Goal: Use online tool/utility: Utilize a website feature to perform a specific function

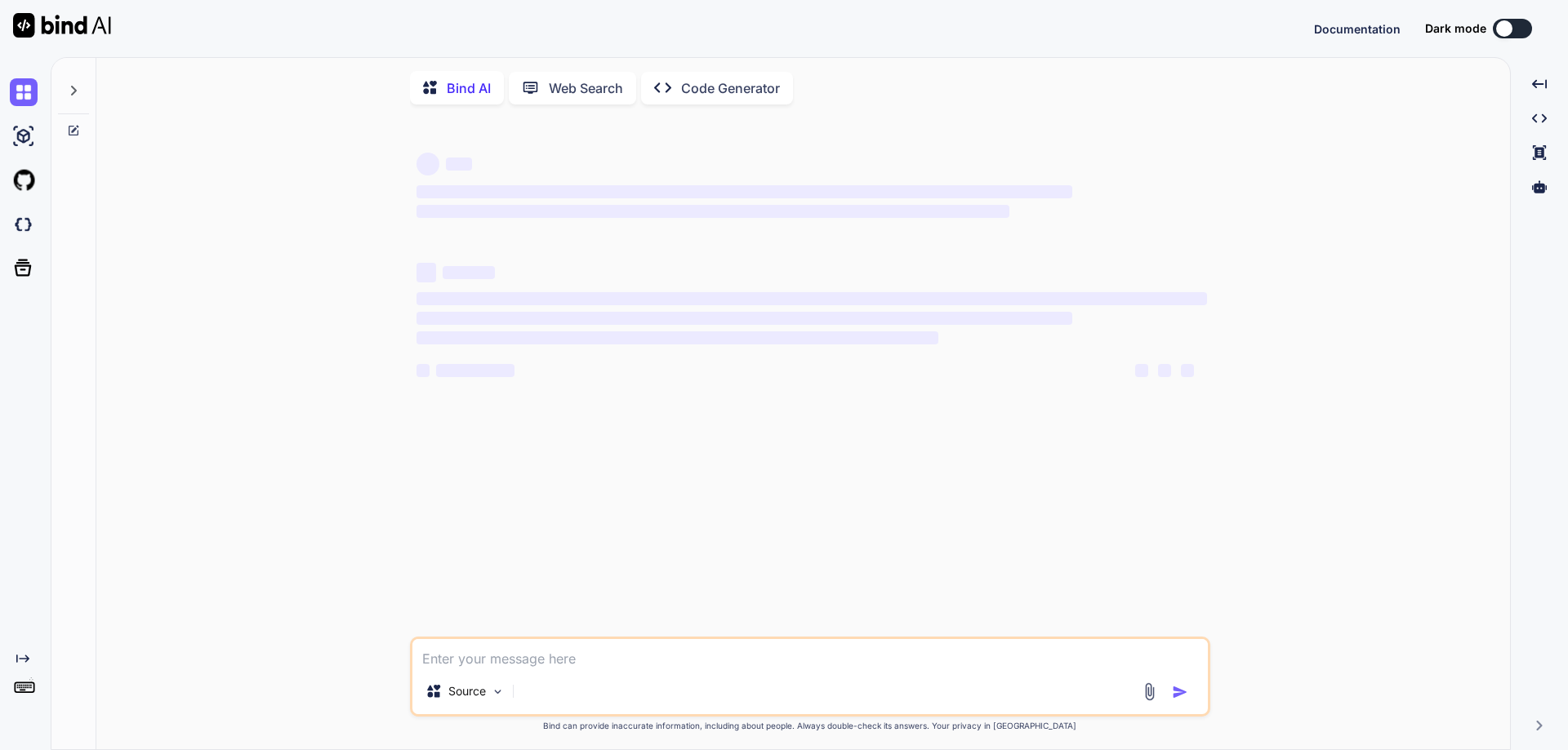
type textarea "x"
click at [559, 655] on textarea at bounding box center [810, 654] width 796 height 29
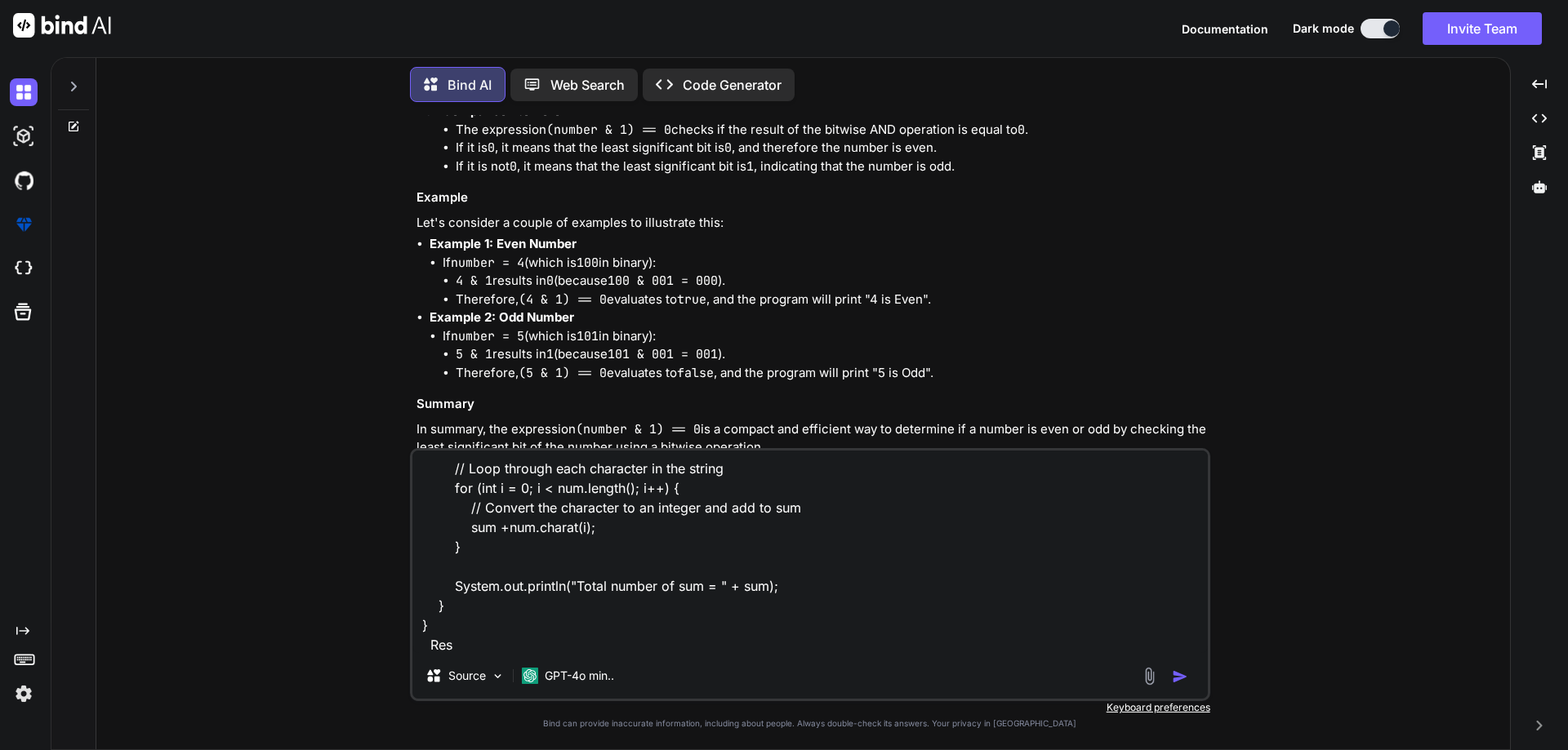
scroll to position [2298, 0]
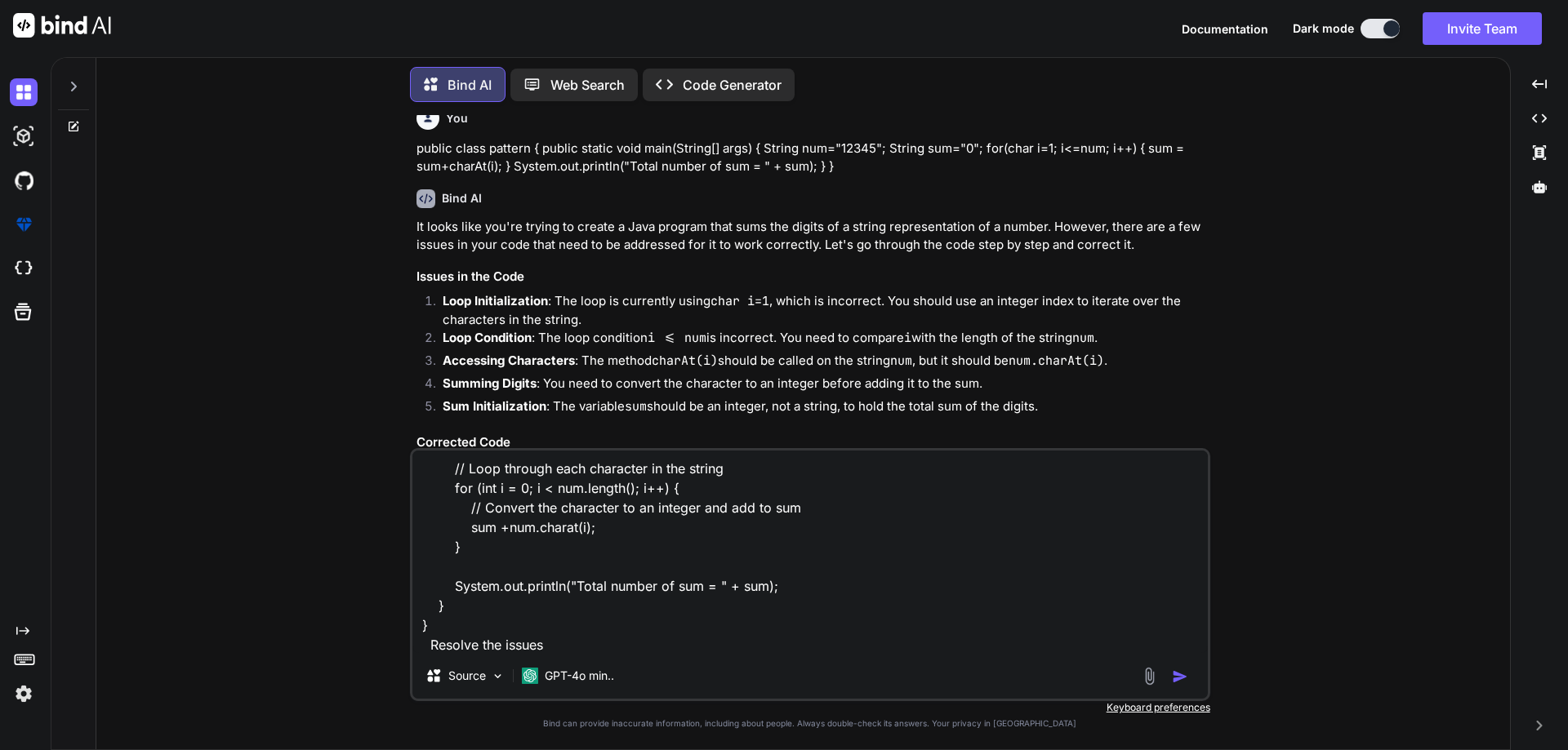
type textarea "public class Pattern { public static void main(String[] args) { String num = "1…"
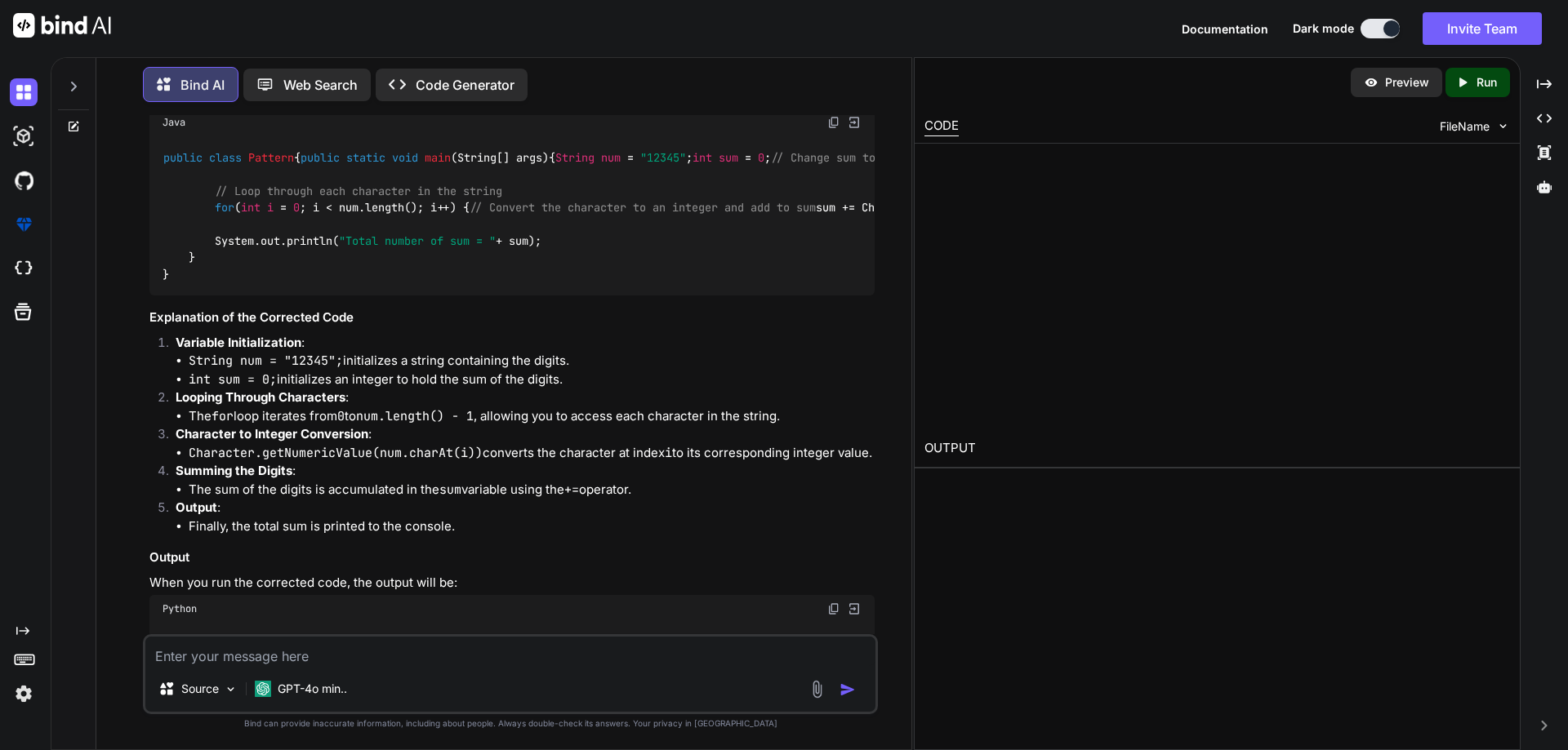
scroll to position [3795, 0]
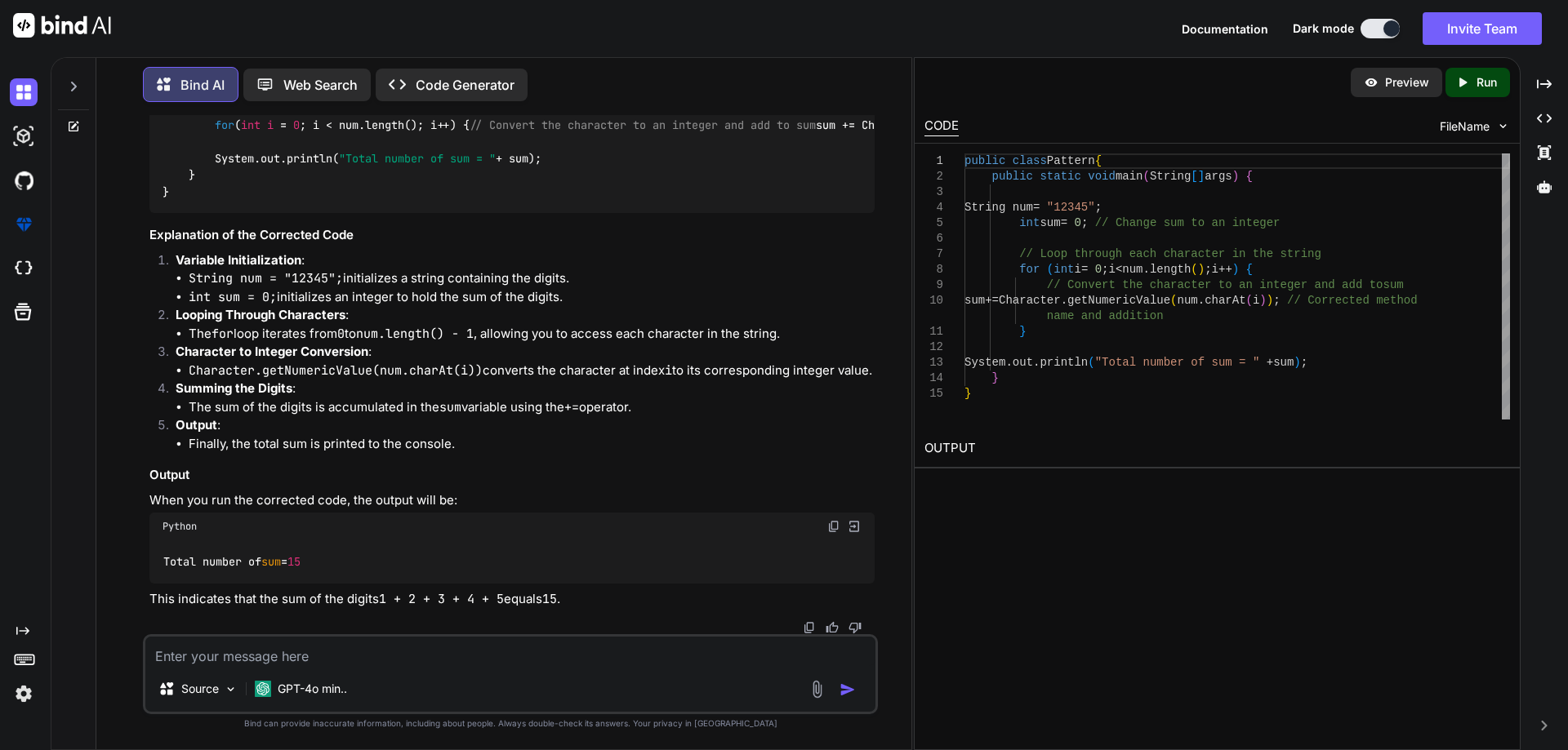
drag, startPoint x: 357, startPoint y: 369, endPoint x: 388, endPoint y: 368, distance: 31.0
click at [388, 200] on code "public class Pattern { public static void main (String[] args) { String num = "…" at bounding box center [769, 134] width 1215 height 133
click at [310, 200] on code "public class Pattern { public static void main (String[] args) { String num = "…" at bounding box center [769, 134] width 1215 height 133
click at [291, 200] on code "public class Pattern { public static void main (String[] args) { String num = "…" at bounding box center [769, 134] width 1215 height 133
drag, startPoint x: 241, startPoint y: 368, endPoint x: 565, endPoint y: 367, distance: 324.0
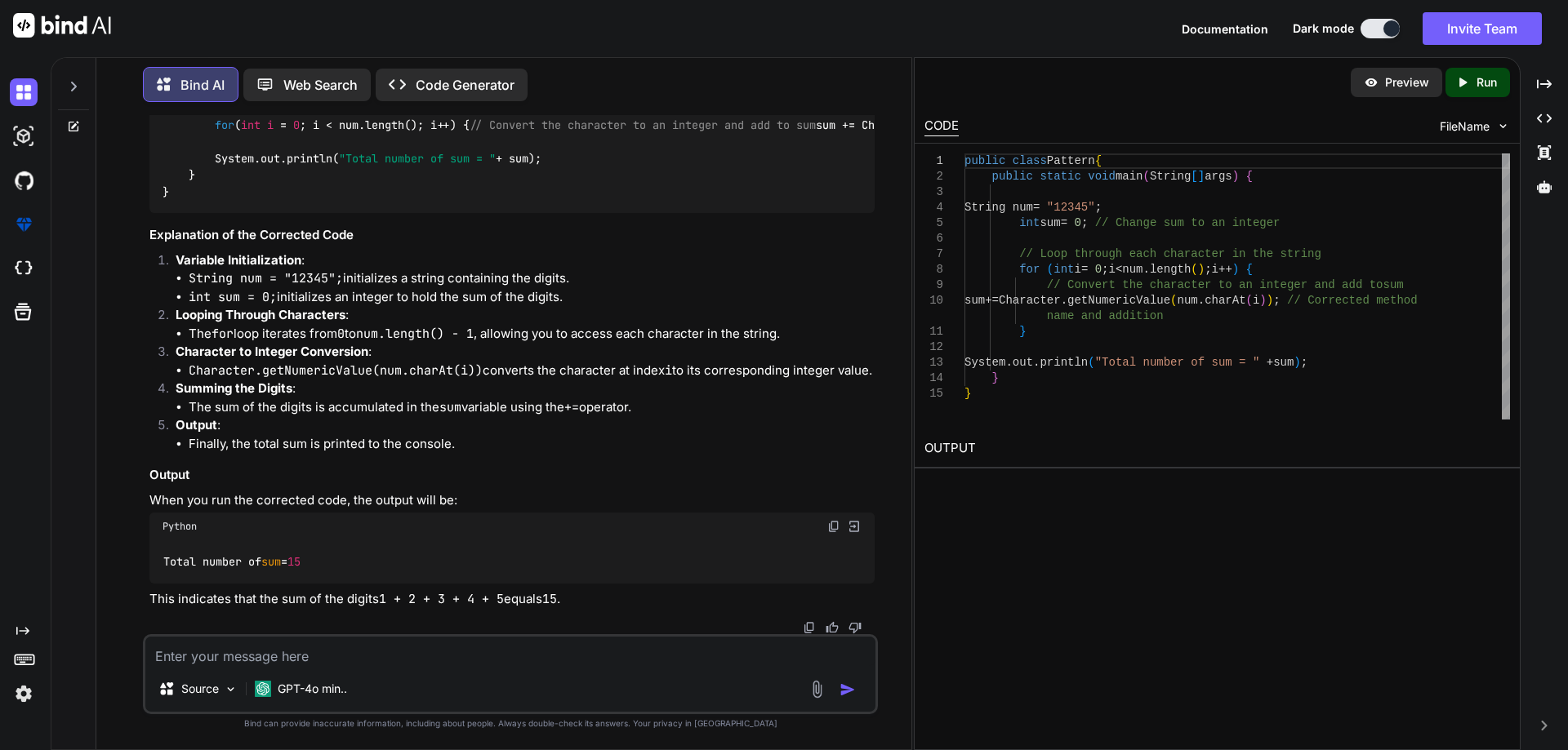
click at [565, 200] on code "public class Pattern { public static void main (String[] args) { String num = "…" at bounding box center [769, 134] width 1215 height 133
copy code "sum += Character.getNumericValue(num.charAt(i));"
